Goal: Browse casually

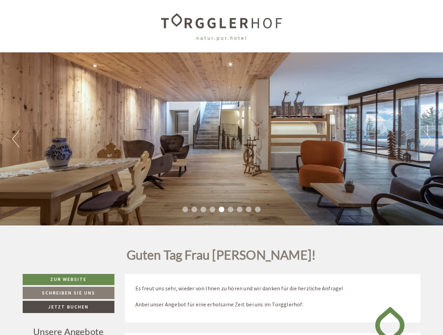
click at [222, 168] on div "Previous Next 1 2 3 4 5 6 7 8 9" at bounding box center [221, 138] width 443 height 173
click at [16, 139] on button "Previous" at bounding box center [15, 138] width 7 height 17
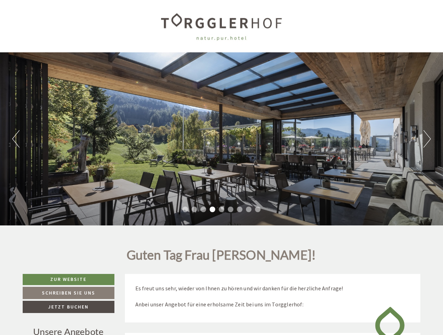
click at [222, 139] on div "Previous Next 1 2 3 4 5 6 7 8 9" at bounding box center [221, 138] width 443 height 173
click at [427, 139] on button "Next" at bounding box center [427, 138] width 7 height 17
click at [185, 210] on li "1" at bounding box center [186, 210] width 6 height 6
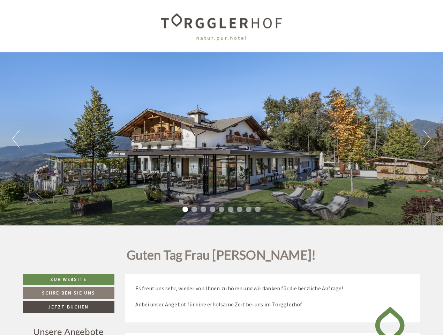
click at [195, 210] on li "2" at bounding box center [195, 210] width 6 height 6
click at [204, 210] on li "3" at bounding box center [204, 210] width 6 height 6
click at [213, 210] on li "4" at bounding box center [213, 210] width 6 height 6
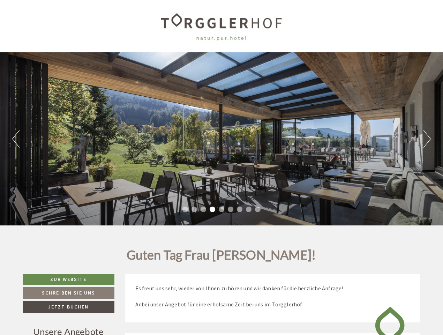
click at [222, 210] on li "5" at bounding box center [222, 210] width 6 height 6
click at [231, 210] on li "6" at bounding box center [231, 210] width 6 height 6
